Goal: Transaction & Acquisition: Download file/media

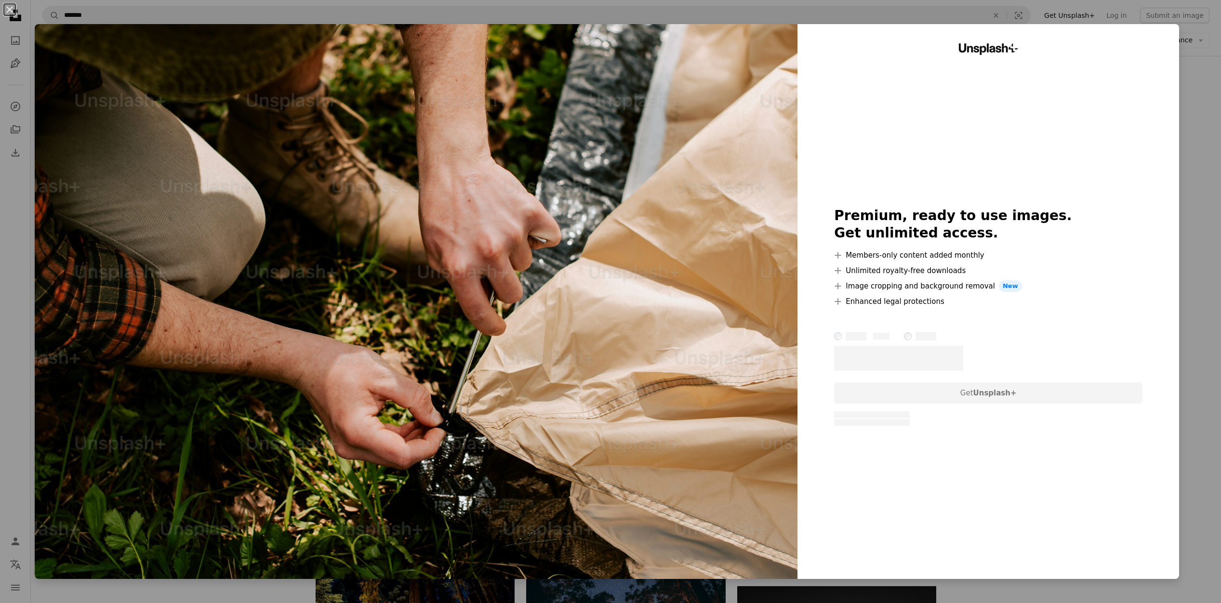
scroll to position [5193, 0]
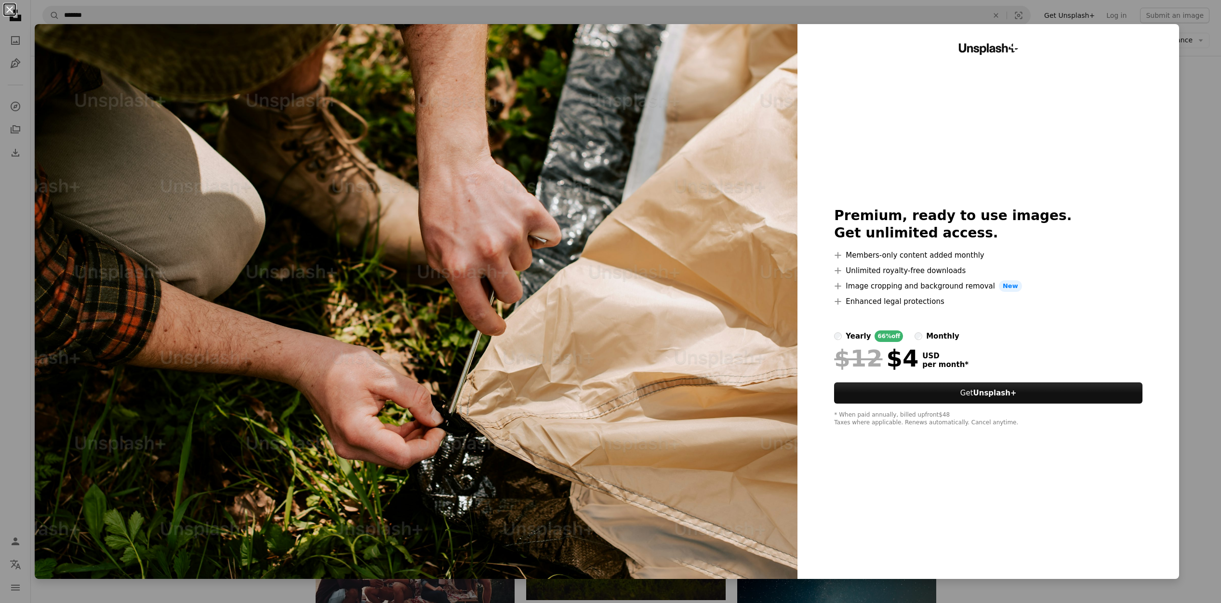
click at [9, 9] on button "An X shape" at bounding box center [10, 10] width 12 height 12
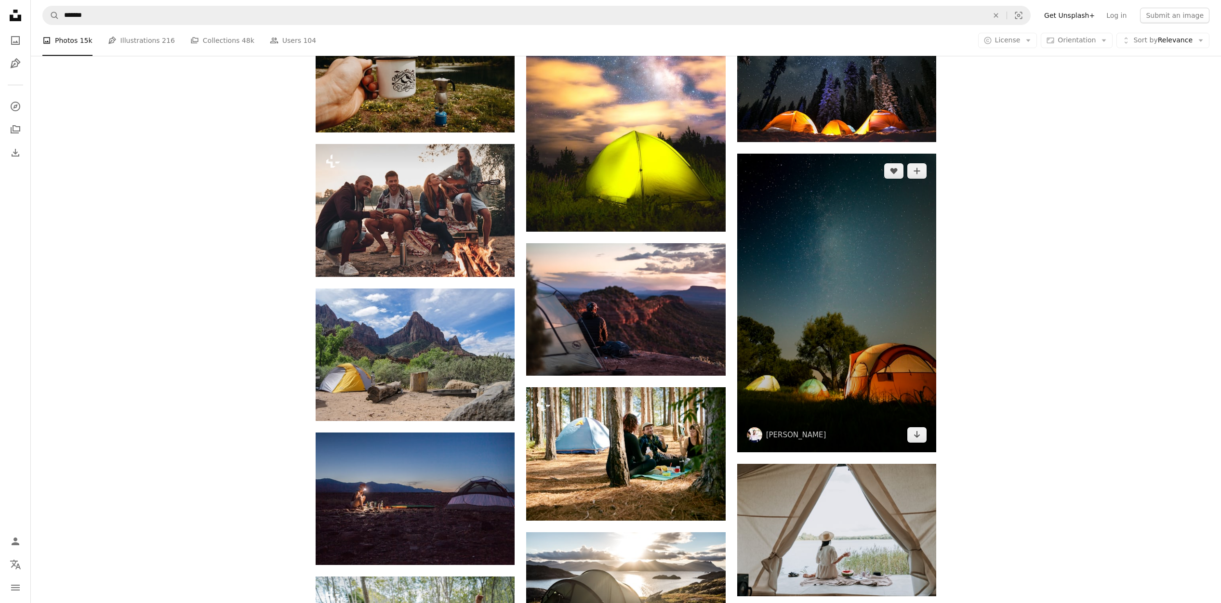
scroll to position [5562, 0]
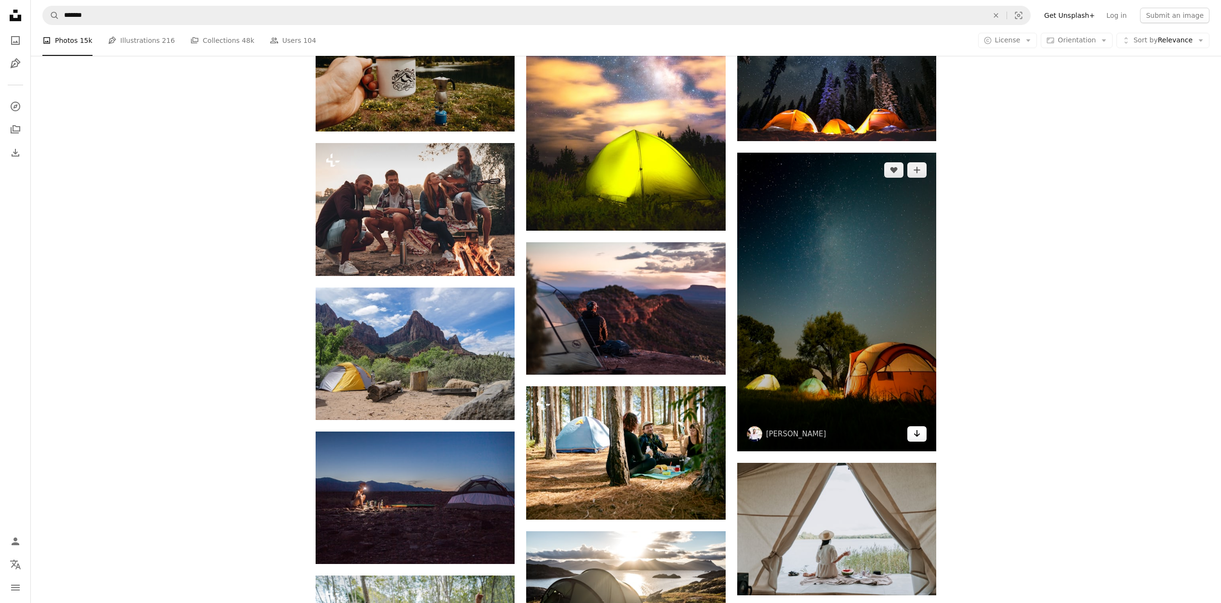
click at [915, 435] on icon "Download" at bounding box center [917, 433] width 6 height 7
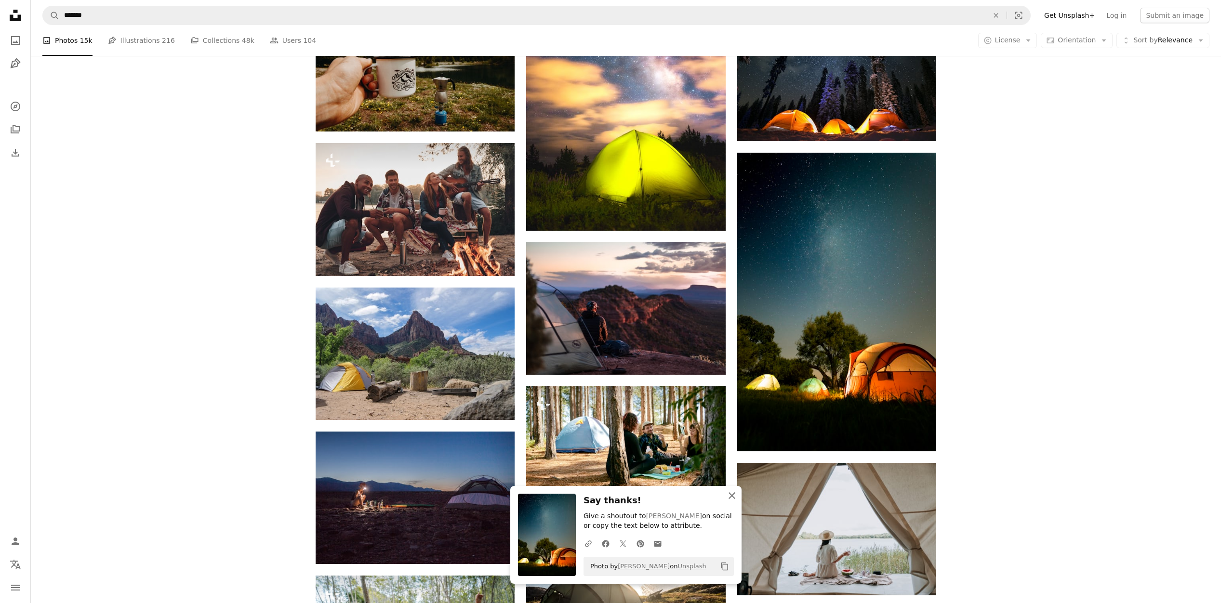
click at [732, 496] on icon "button" at bounding box center [732, 495] width 7 height 7
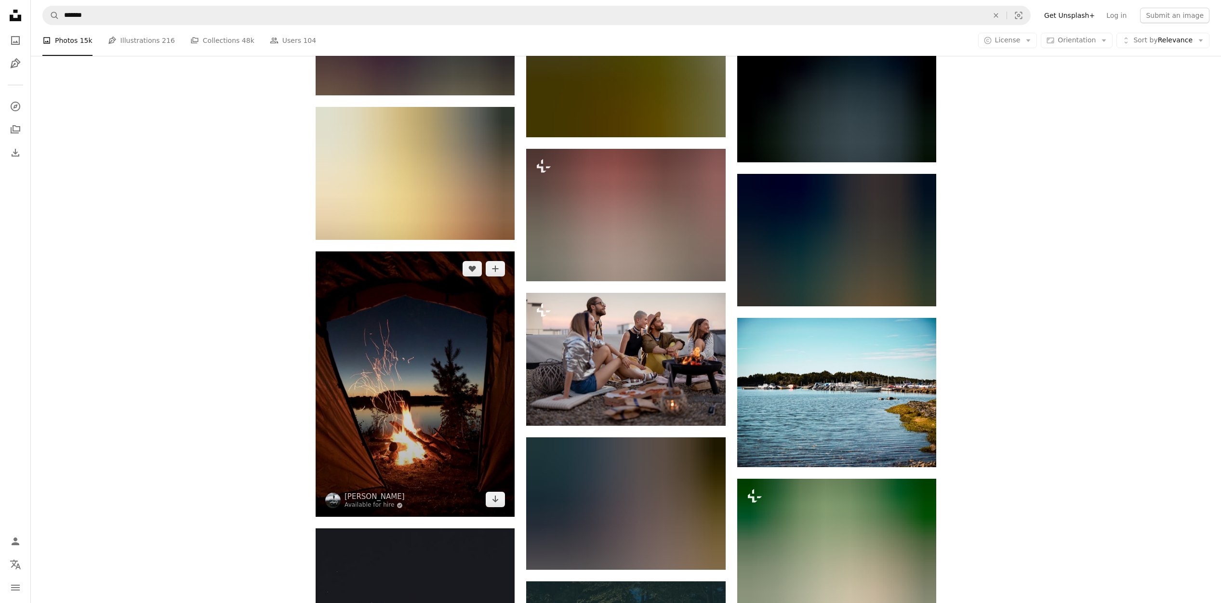
scroll to position [12087, 0]
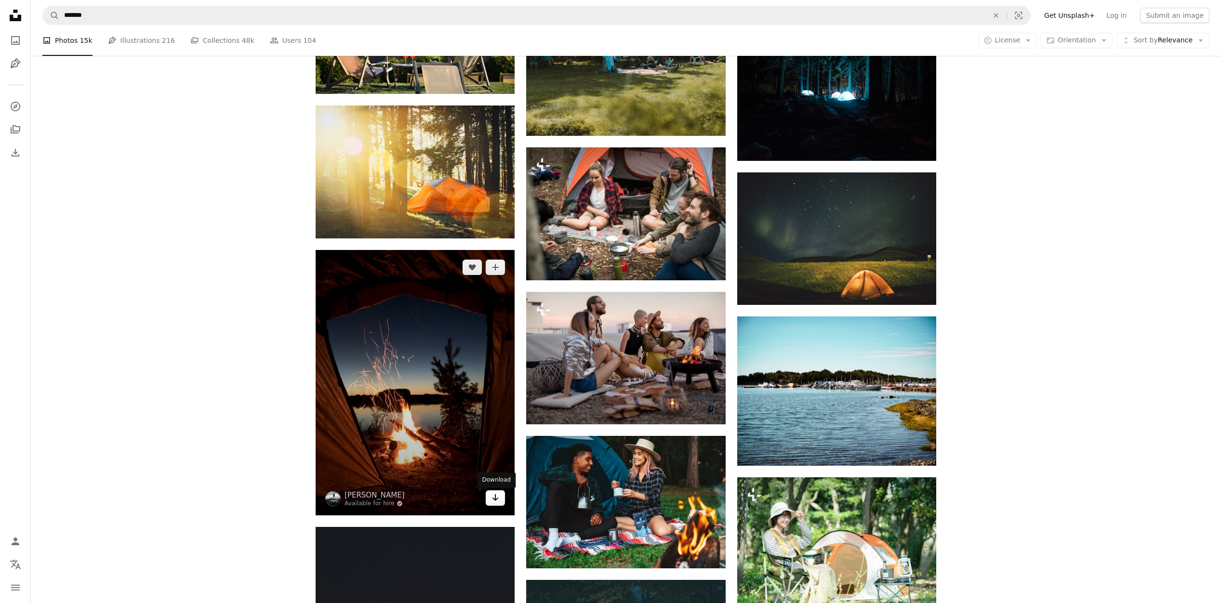
click at [496, 501] on icon "Download" at bounding box center [495, 497] width 6 height 7
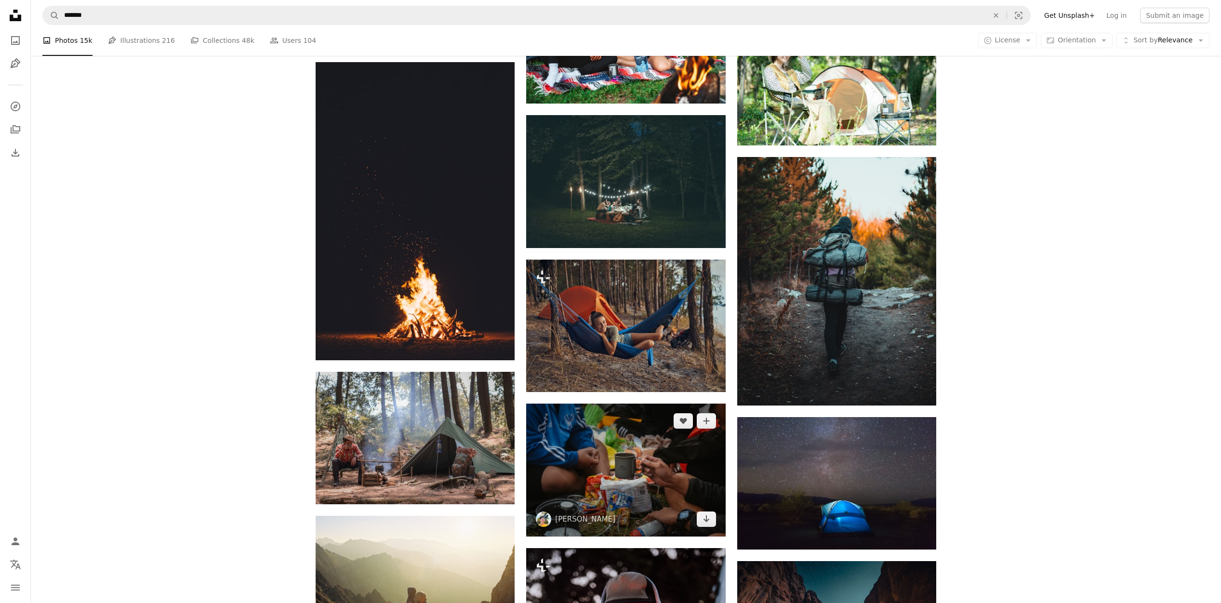
scroll to position [12551, 0]
